Goal: Task Accomplishment & Management: Use online tool/utility

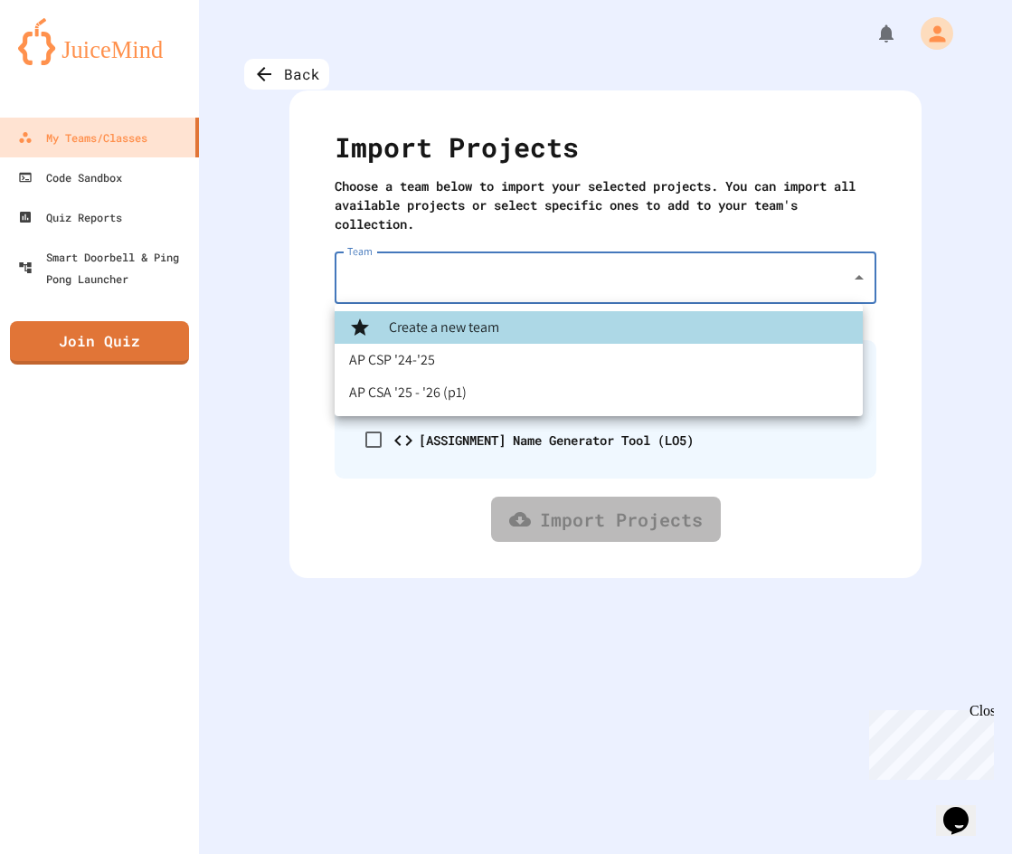
click at [557, 285] on body "We are updating our servers at 7PM EST on 3/11/2025. JuiceMind should continue …" at bounding box center [506, 427] width 1012 height 854
click at [479, 402] on li "AP CSA '25 - '26 (p1)" at bounding box center [599, 392] width 528 height 33
type input "**********"
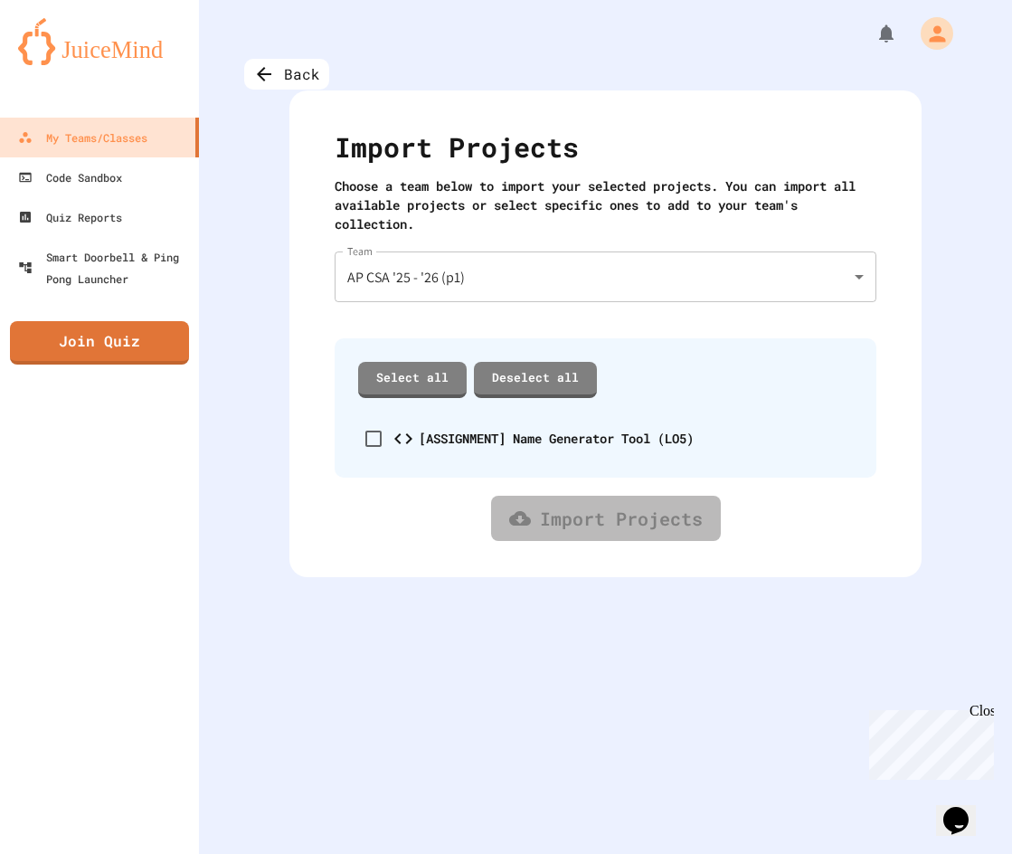
click at [534, 508] on link "Import Projects" at bounding box center [606, 518] width 230 height 45
